Goal: Transaction & Acquisition: Purchase product/service

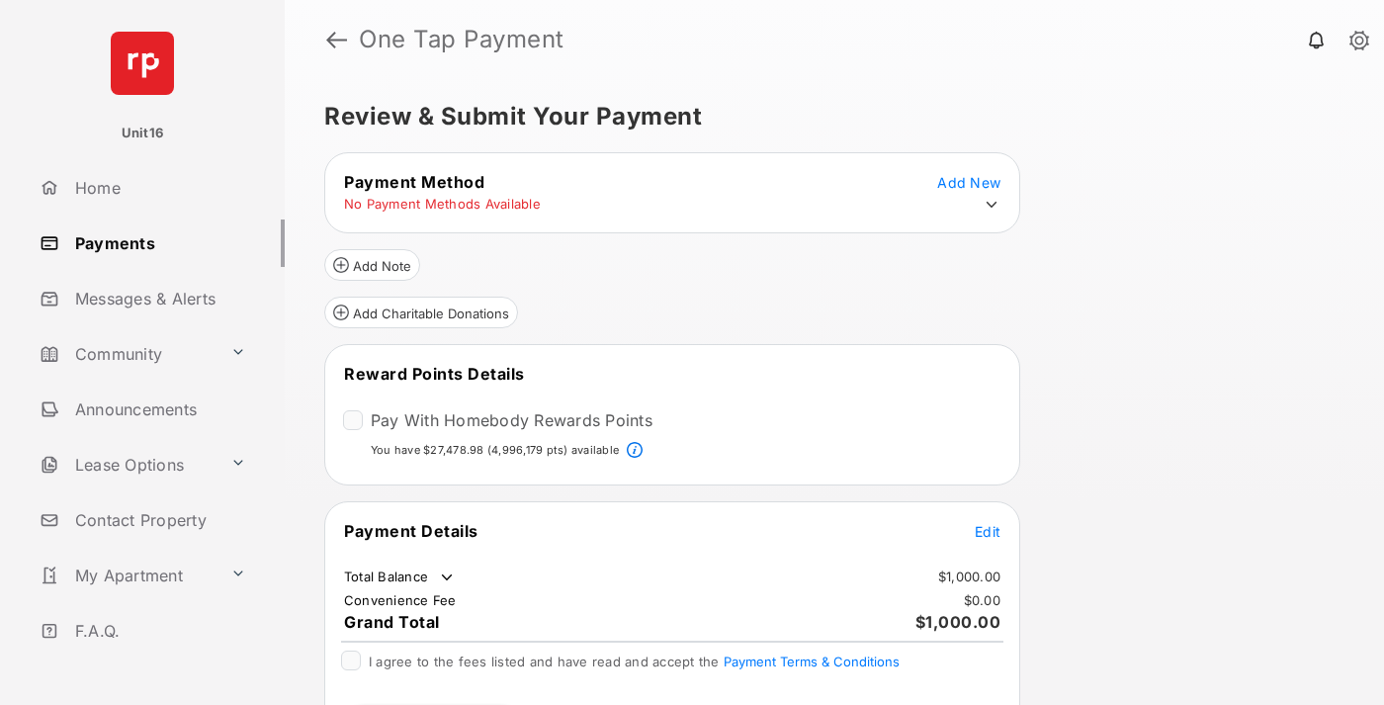
click at [987, 530] on span "Edit" at bounding box center [988, 531] width 26 height 17
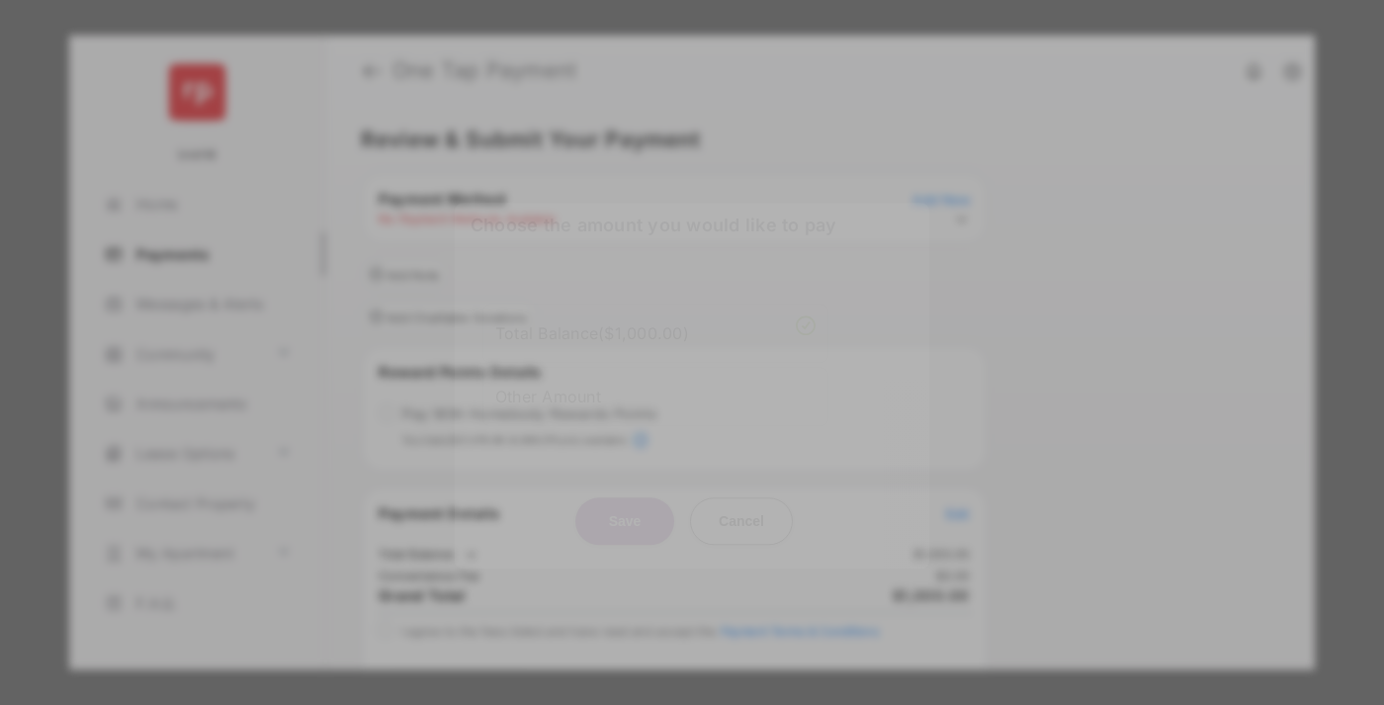
click at [655, 385] on div "Other Amount" at bounding box center [655, 397] width 320 height 34
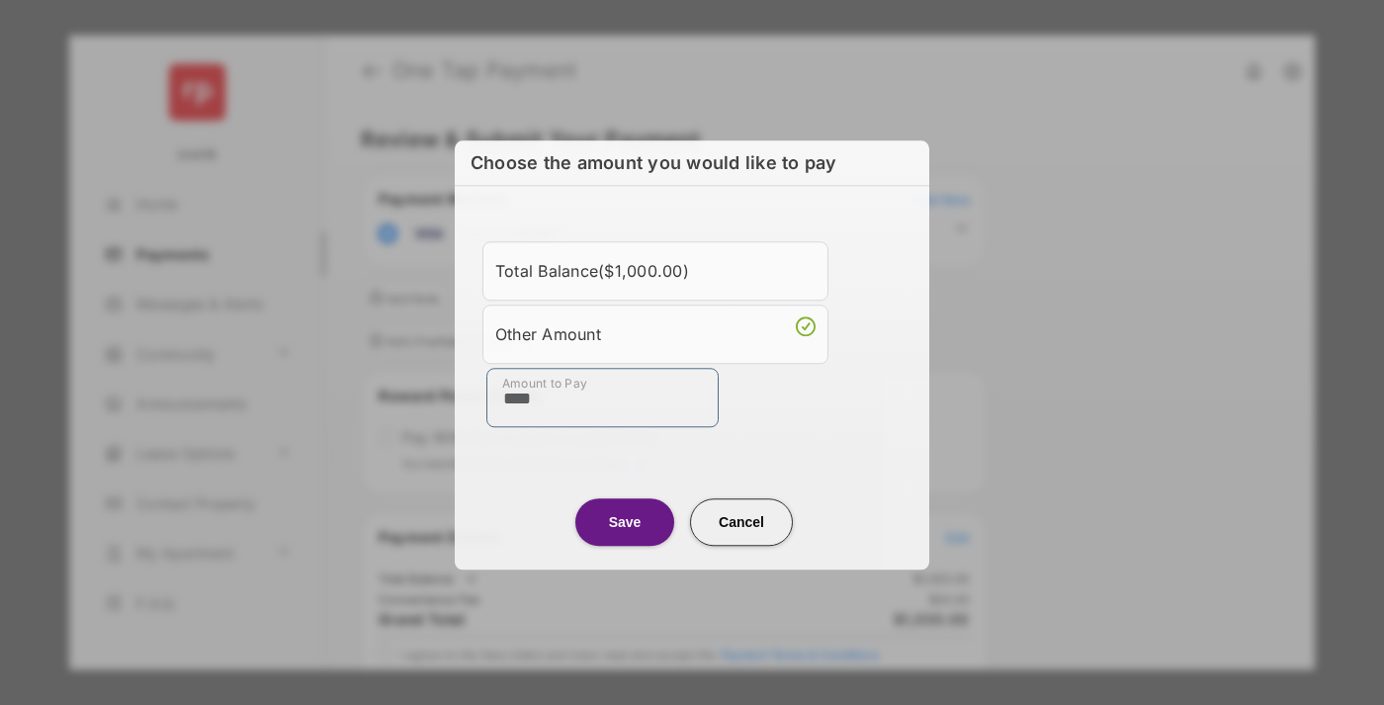
type input "****"
click at [625, 521] on button "Save" at bounding box center [624, 521] width 99 height 47
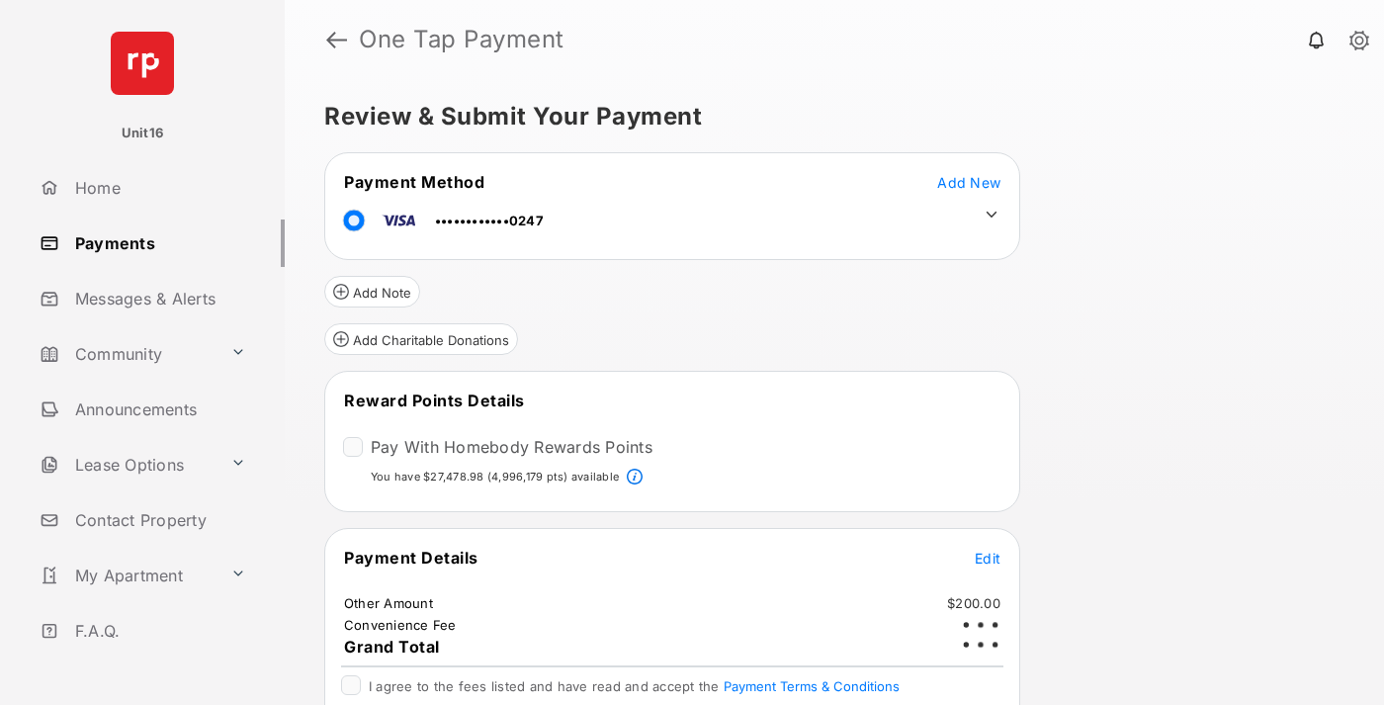
click at [991, 214] on icon at bounding box center [991, 215] width 18 height 18
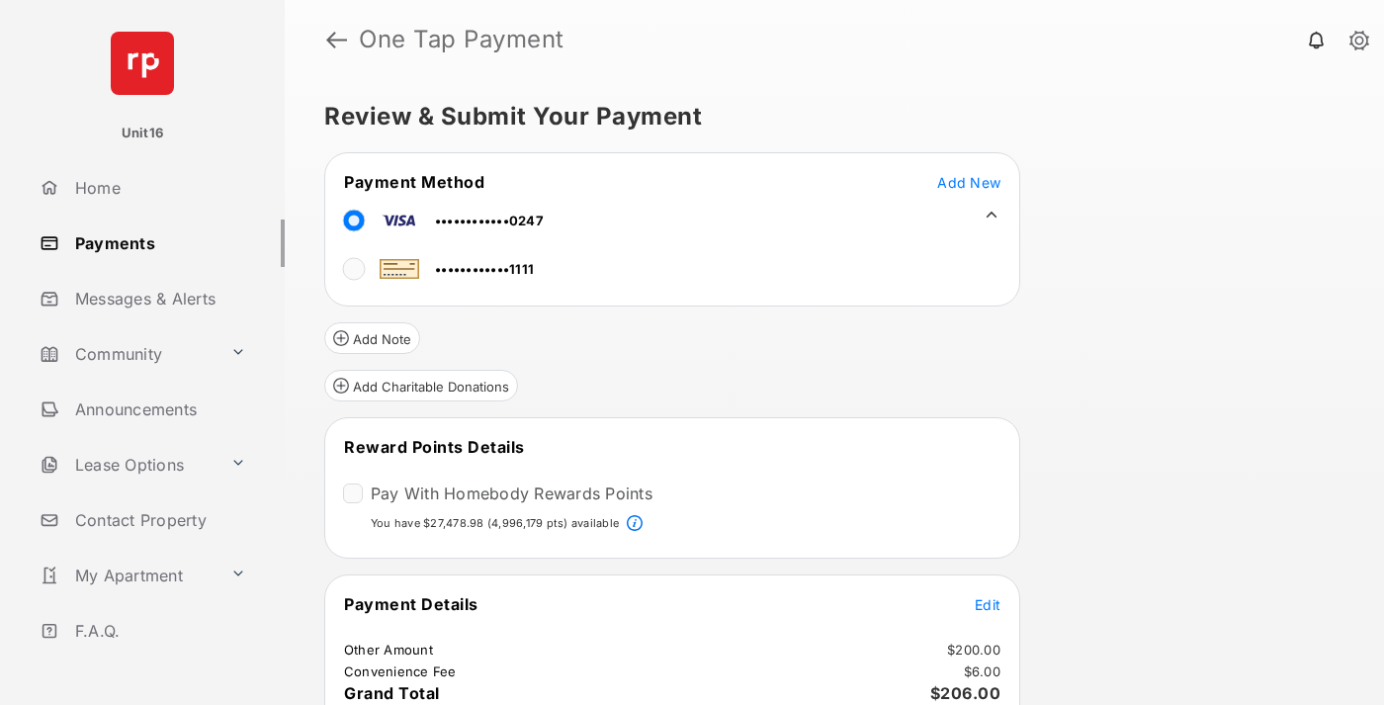
click at [987, 603] on span "Edit" at bounding box center [988, 604] width 26 height 17
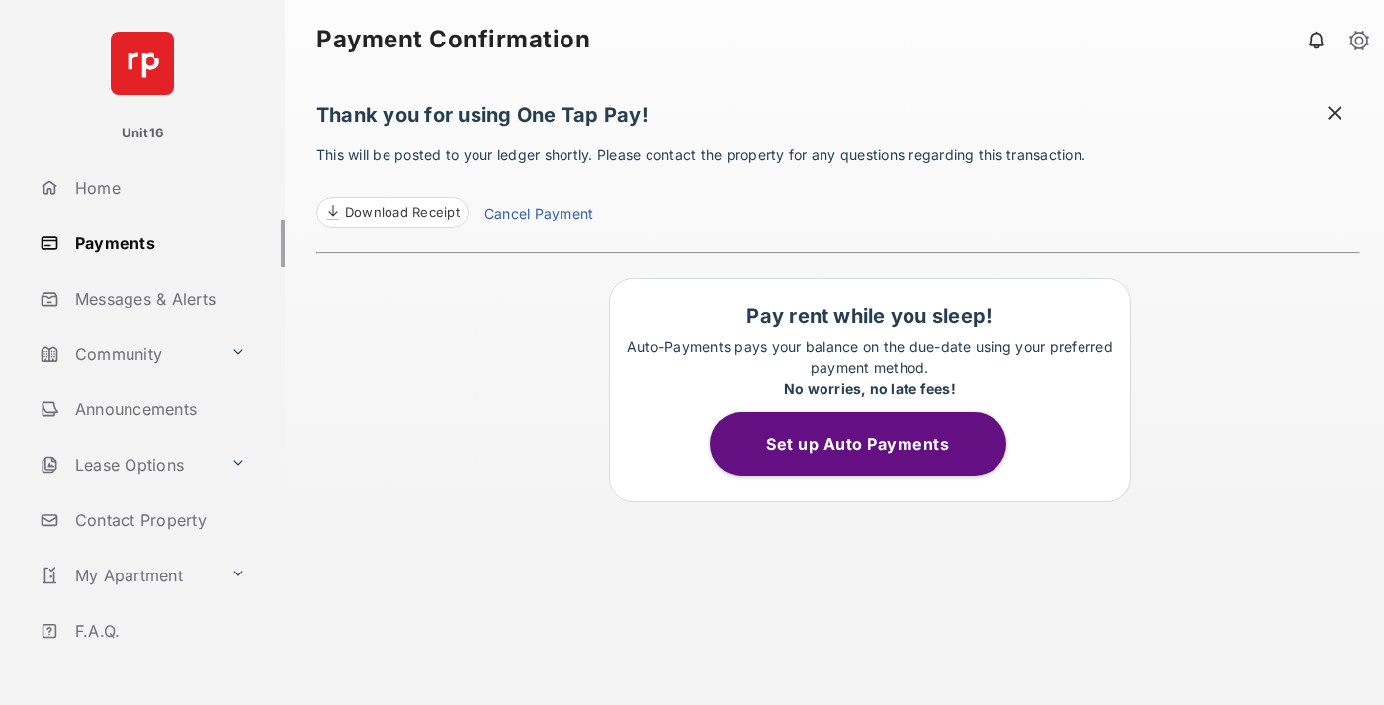
click at [538, 215] on link "Cancel Payment" at bounding box center [538, 216] width 109 height 26
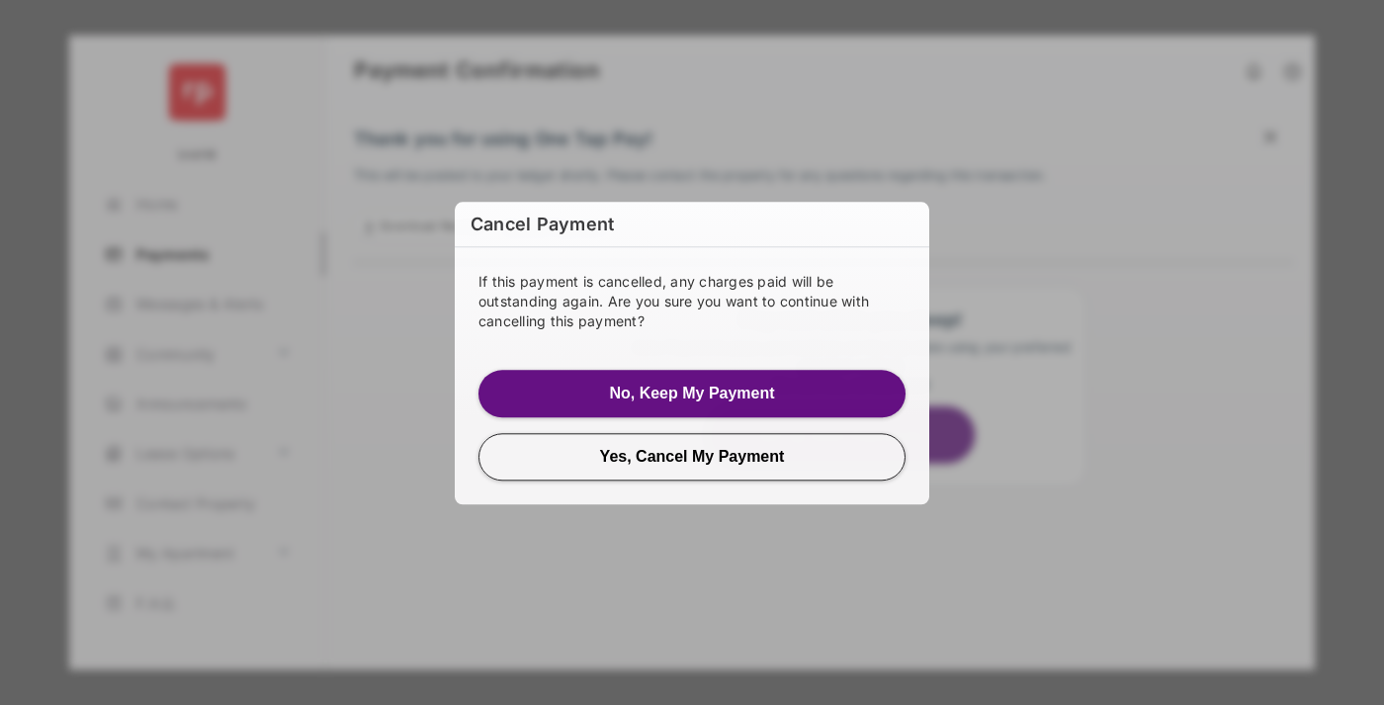
click at [692, 456] on button "Yes, Cancel My Payment" at bounding box center [691, 456] width 427 height 47
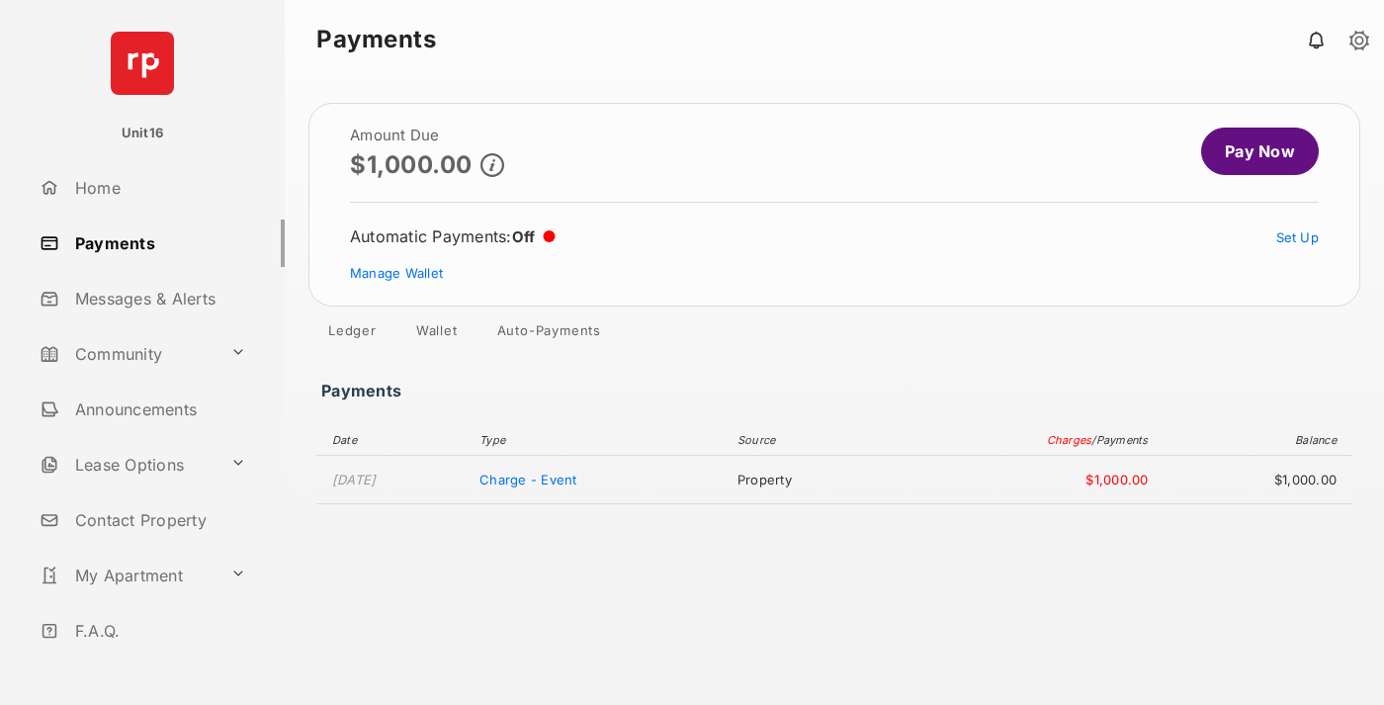
click at [396, 273] on link "Manage Wallet" at bounding box center [396, 273] width 93 height 16
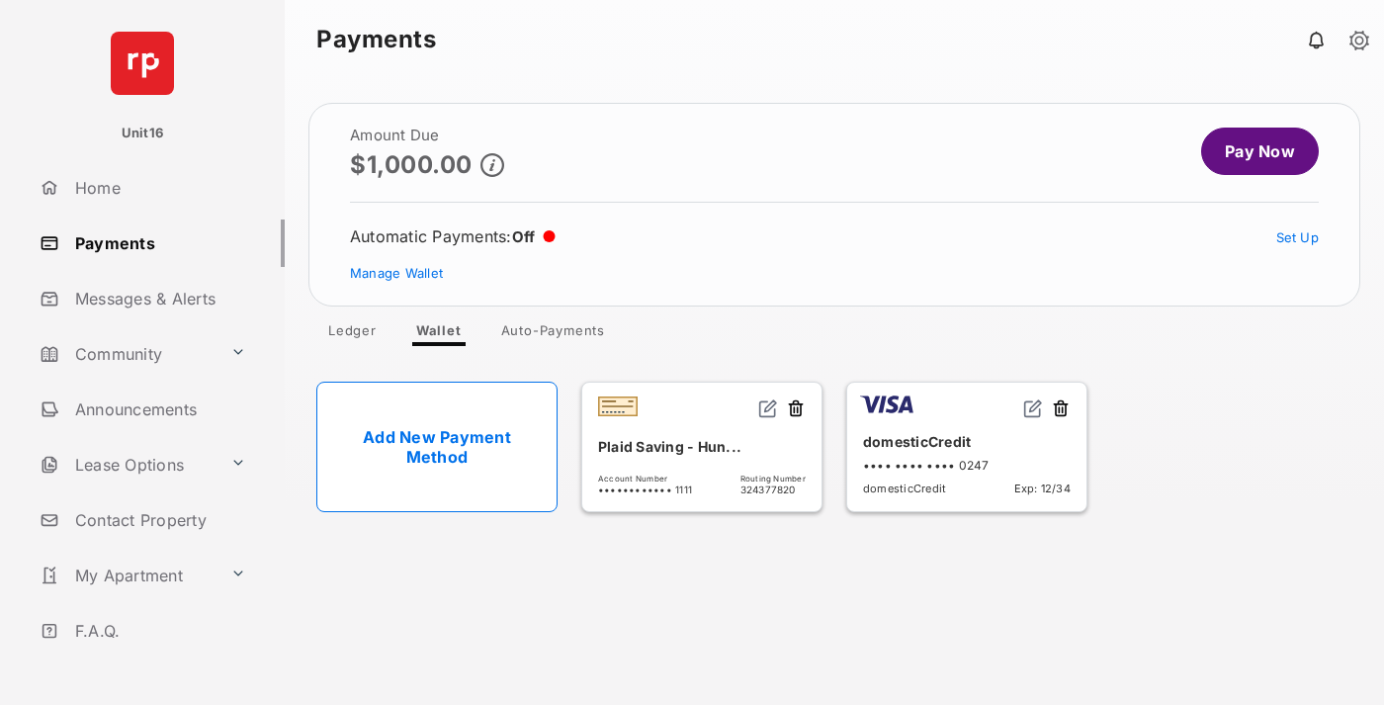
click at [1061, 409] on button at bounding box center [1061, 409] width 20 height 23
